Goal: Information Seeking & Learning: Find specific fact

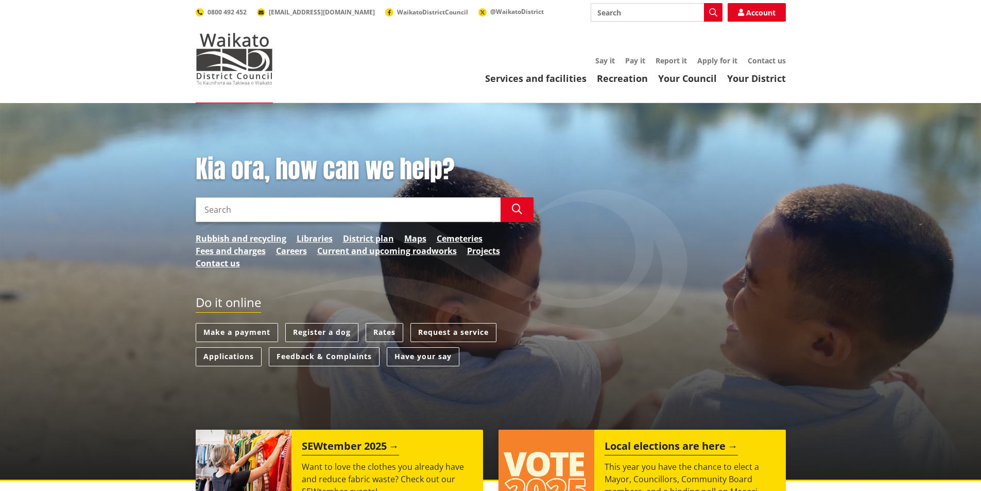
drag, startPoint x: 0, startPoint y: 0, endPoint x: 240, endPoint y: 213, distance: 320.6
click at [240, 213] on input "Search" at bounding box center [348, 209] width 305 height 25
click at [260, 208] on input "annual report" at bounding box center [348, 209] width 305 height 25
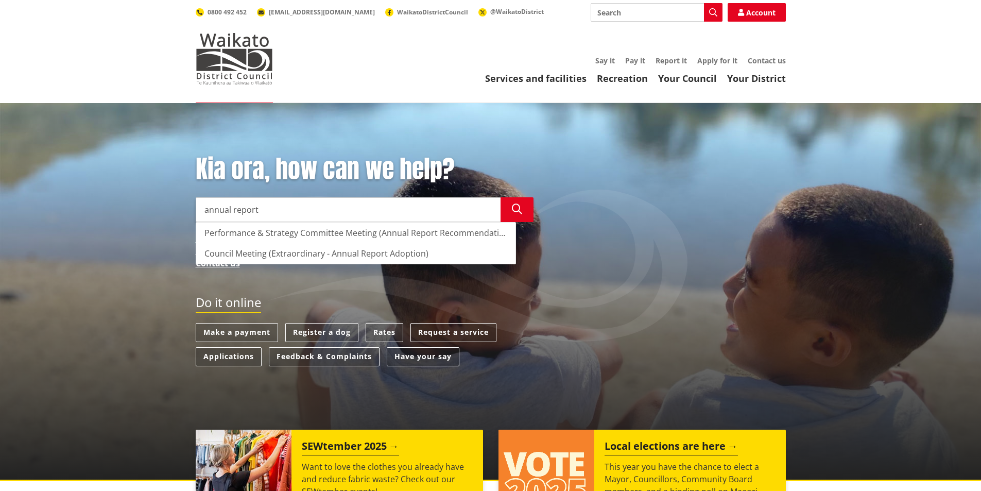
click at [269, 212] on input "annual report" at bounding box center [348, 209] width 305 height 25
click at [312, 211] on input "annual report" at bounding box center [348, 209] width 305 height 25
type input "annual report"
click at [508, 210] on button "Search" at bounding box center [517, 209] width 33 height 25
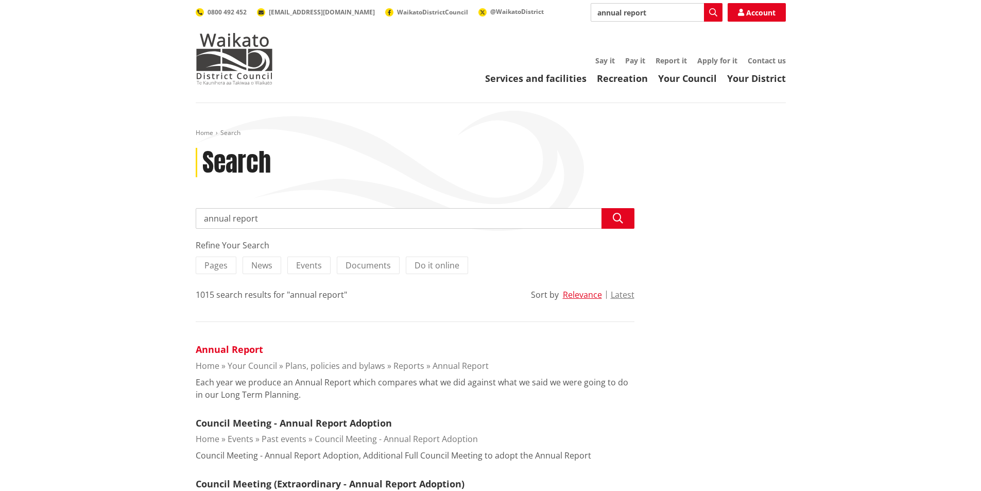
click at [218, 351] on link "Annual Report" at bounding box center [229, 349] width 67 height 12
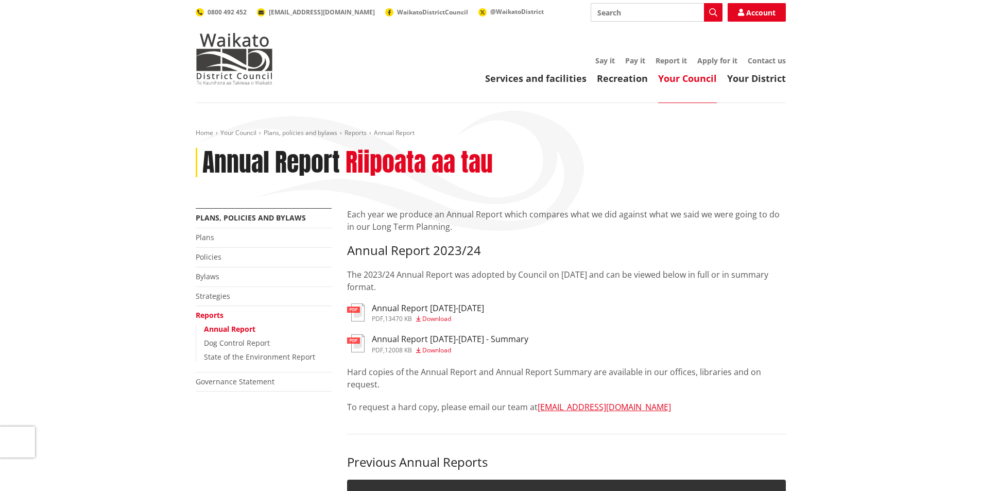
click at [406, 303] on h3 "Annual Report 2023-2024" at bounding box center [428, 308] width 112 height 10
